Goal: Transaction & Acquisition: Purchase product/service

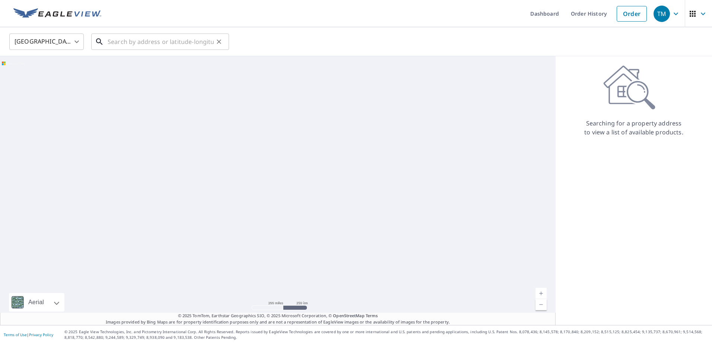
click at [109, 41] on input "text" at bounding box center [161, 41] width 106 height 21
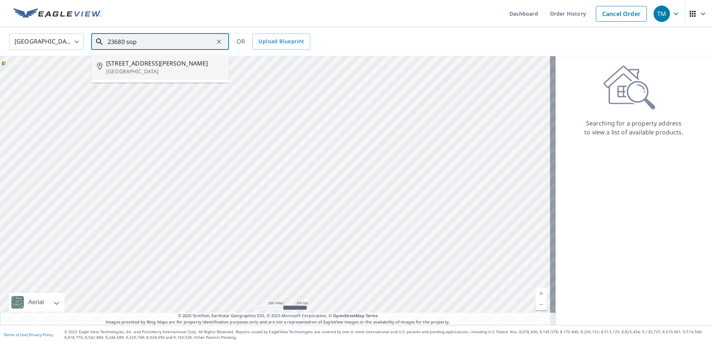
click at [133, 61] on span "[STREET_ADDRESS][PERSON_NAME]" at bounding box center [164, 63] width 117 height 9
type input "[STREET_ADDRESS][PERSON_NAME]"
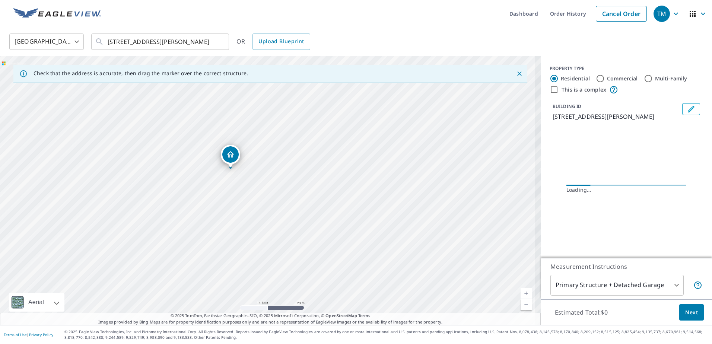
drag, startPoint x: 246, startPoint y: 216, endPoint x: 320, endPoint y: 188, distance: 78.9
click at [320, 188] on div "[STREET_ADDRESS][PERSON_NAME]" at bounding box center [270, 190] width 541 height 269
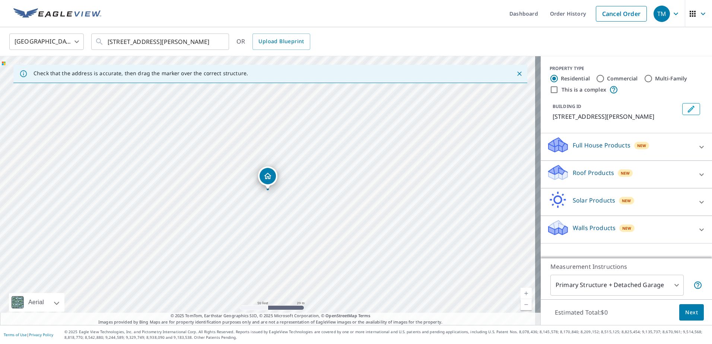
click at [557, 175] on icon at bounding box center [557, 169] width 19 height 9
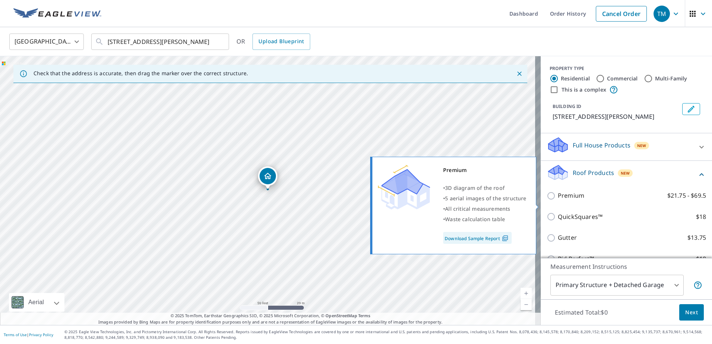
click at [546, 200] on input "Premium $21.75 - $69.5" at bounding box center [551, 195] width 11 height 9
checkbox input "true"
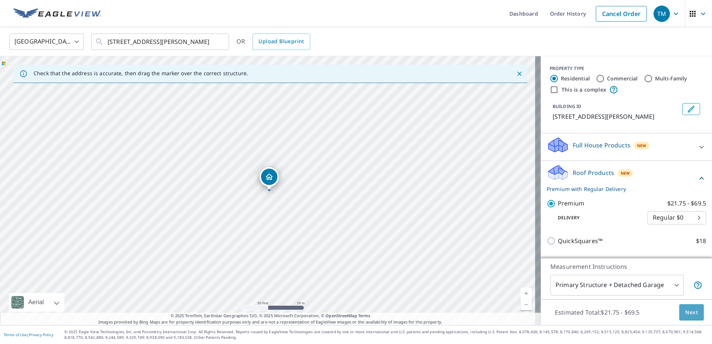
click at [689, 310] on span "Next" at bounding box center [691, 312] width 13 height 9
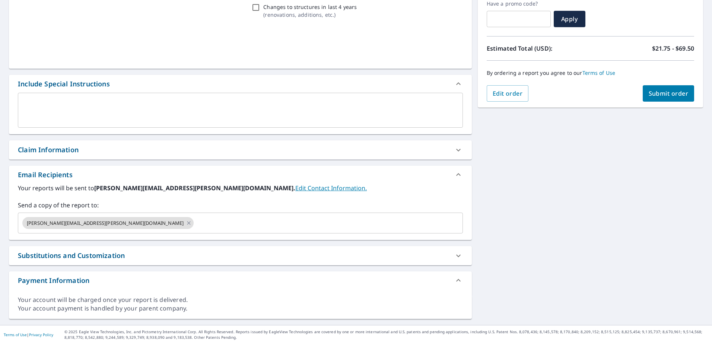
scroll to position [130, 0]
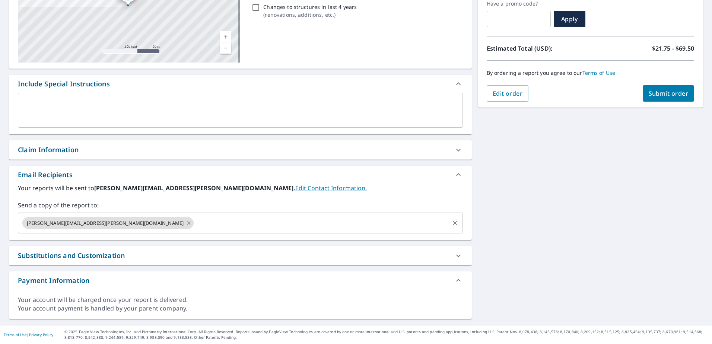
click at [186, 223] on icon at bounding box center [189, 223] width 6 height 8
click at [60, 222] on input "text" at bounding box center [234, 223] width 427 height 14
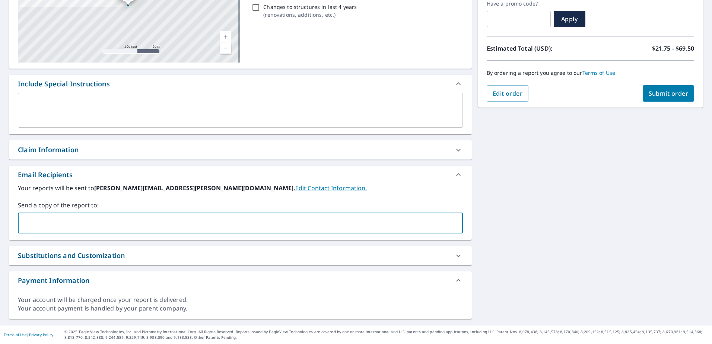
type input "s"
type input "[PERSON_NAME][EMAIL_ADDRESS][PERSON_NAME][DOMAIN_NAME]"
click at [546, 249] on div "[STREET_ADDRESS][PERSON_NAME] Aerial Road A standard road map Aerial A detailed…" at bounding box center [356, 132] width 712 height 386
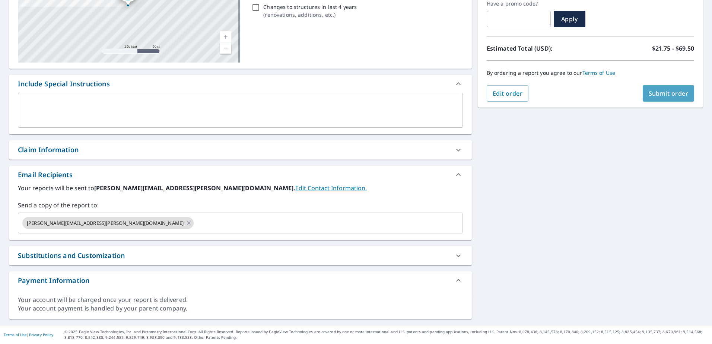
click at [659, 93] on span "Submit order" at bounding box center [668, 93] width 40 height 8
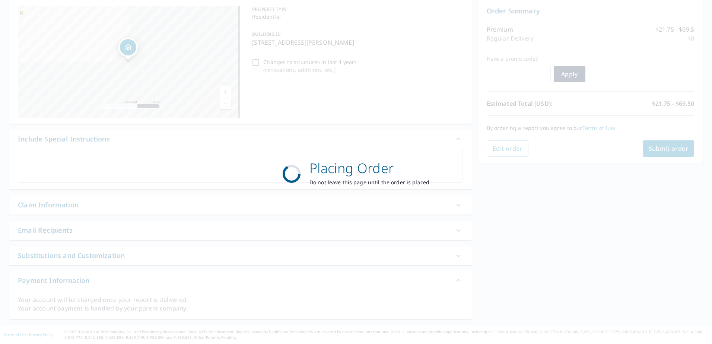
scroll to position [75, 0]
